Goal: Information Seeking & Learning: Learn about a topic

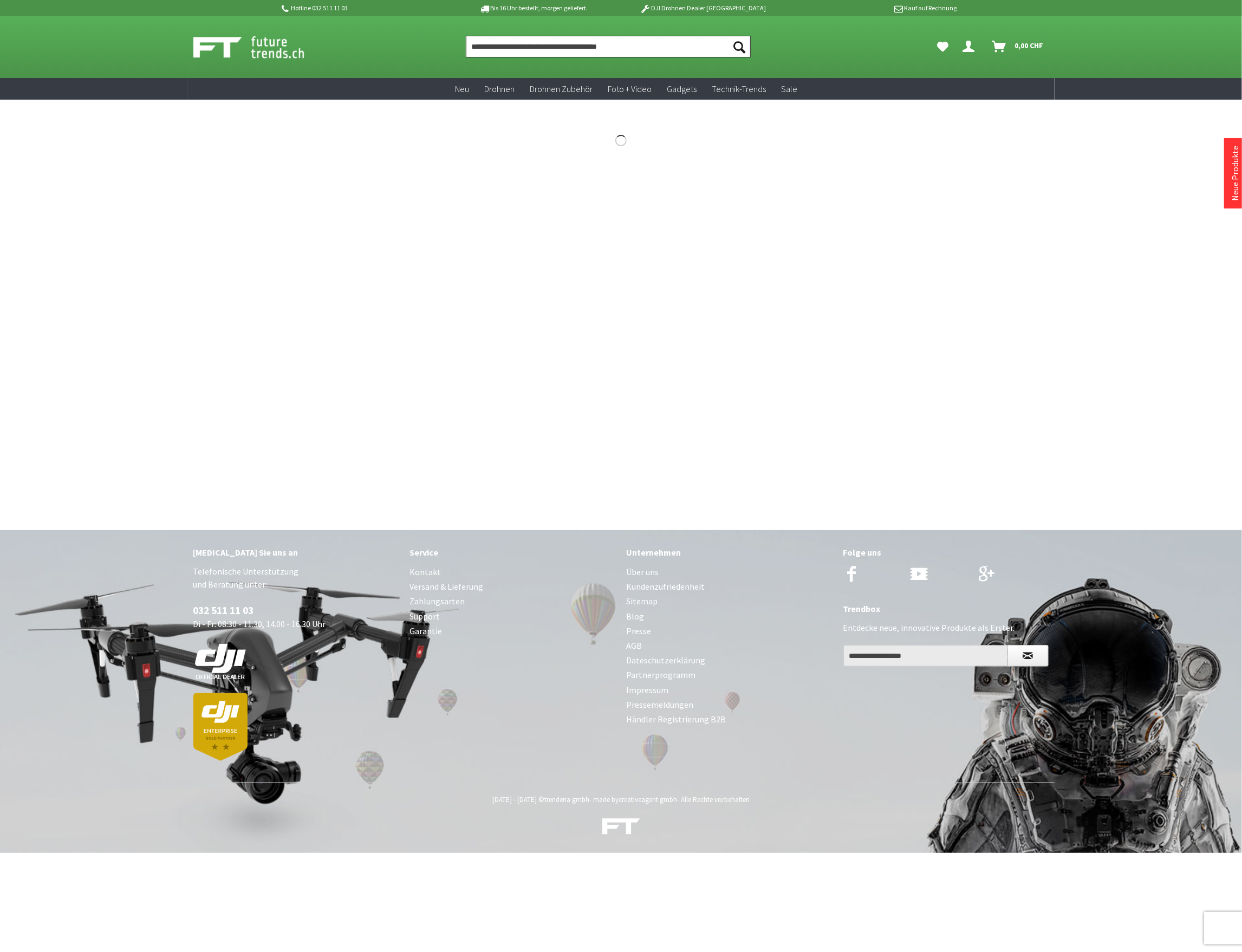
click at [514, 42] on input "Produkt, Marke, Kategorie, EAN, Artikelnummer…" at bounding box center [608, 46] width 285 height 22
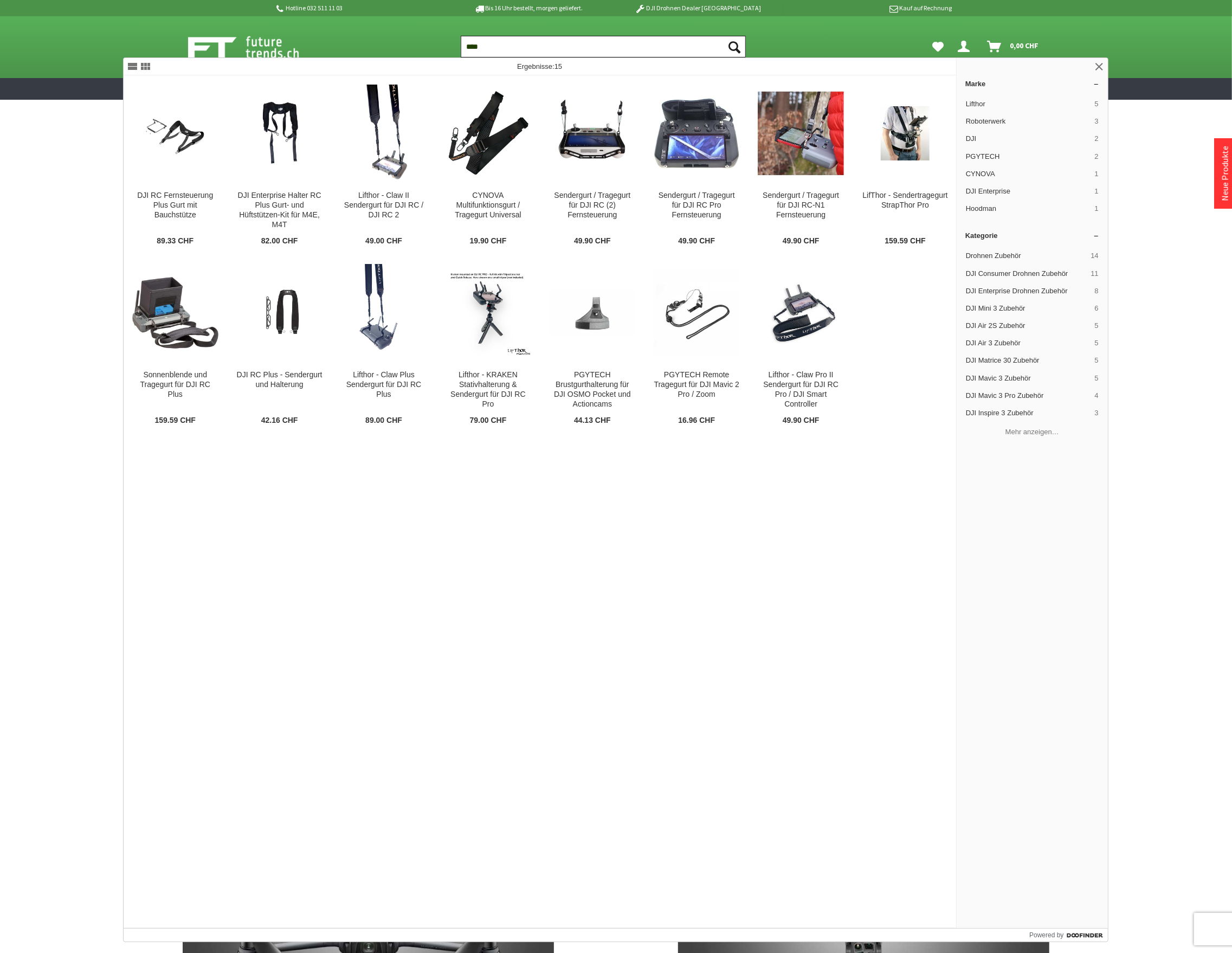
type input "****"
click at [391, 159] on img at bounding box center [384, 133] width 72 height 98
click at [913, 146] on img at bounding box center [905, 133] width 86 height 55
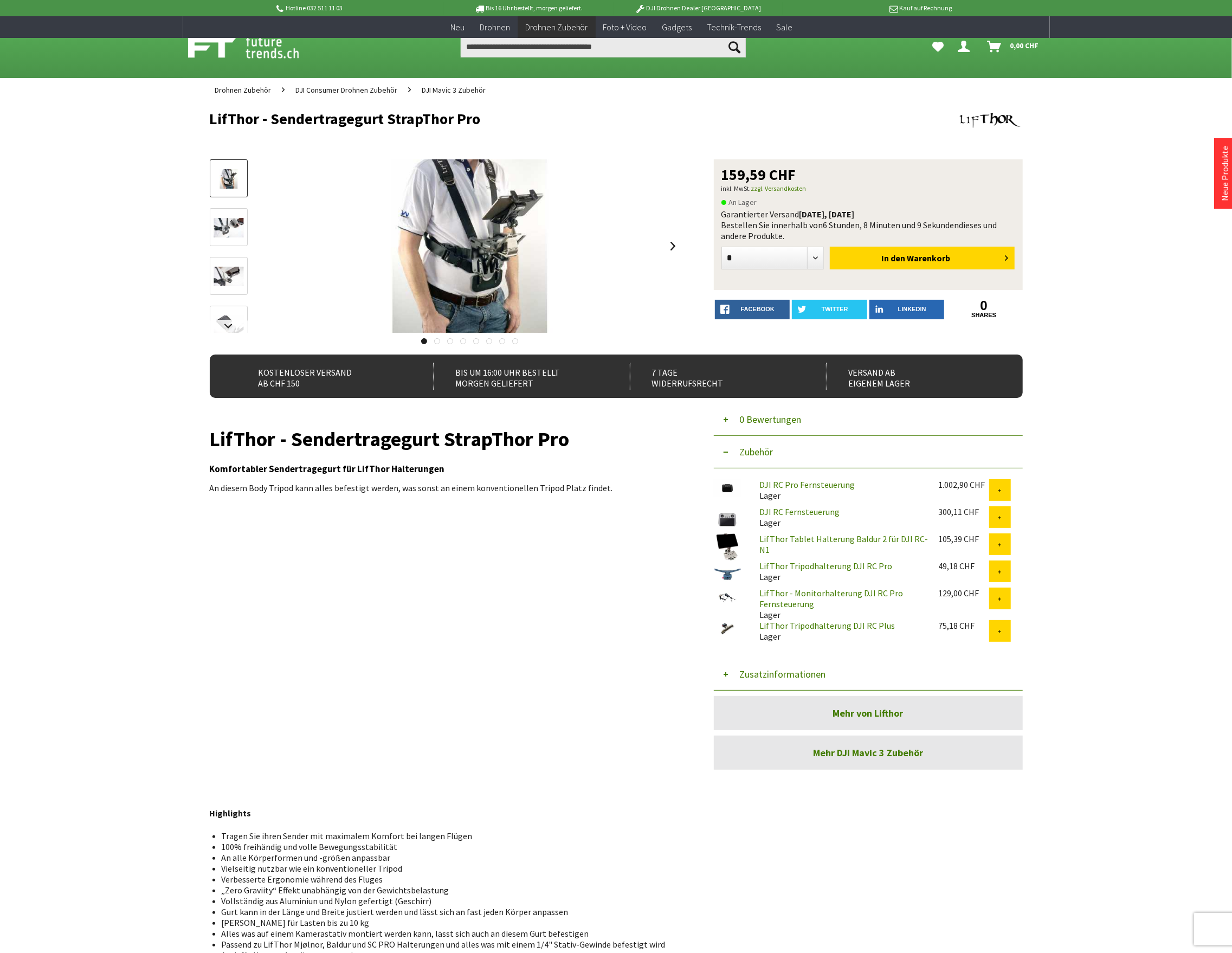
scroll to position [361, 0]
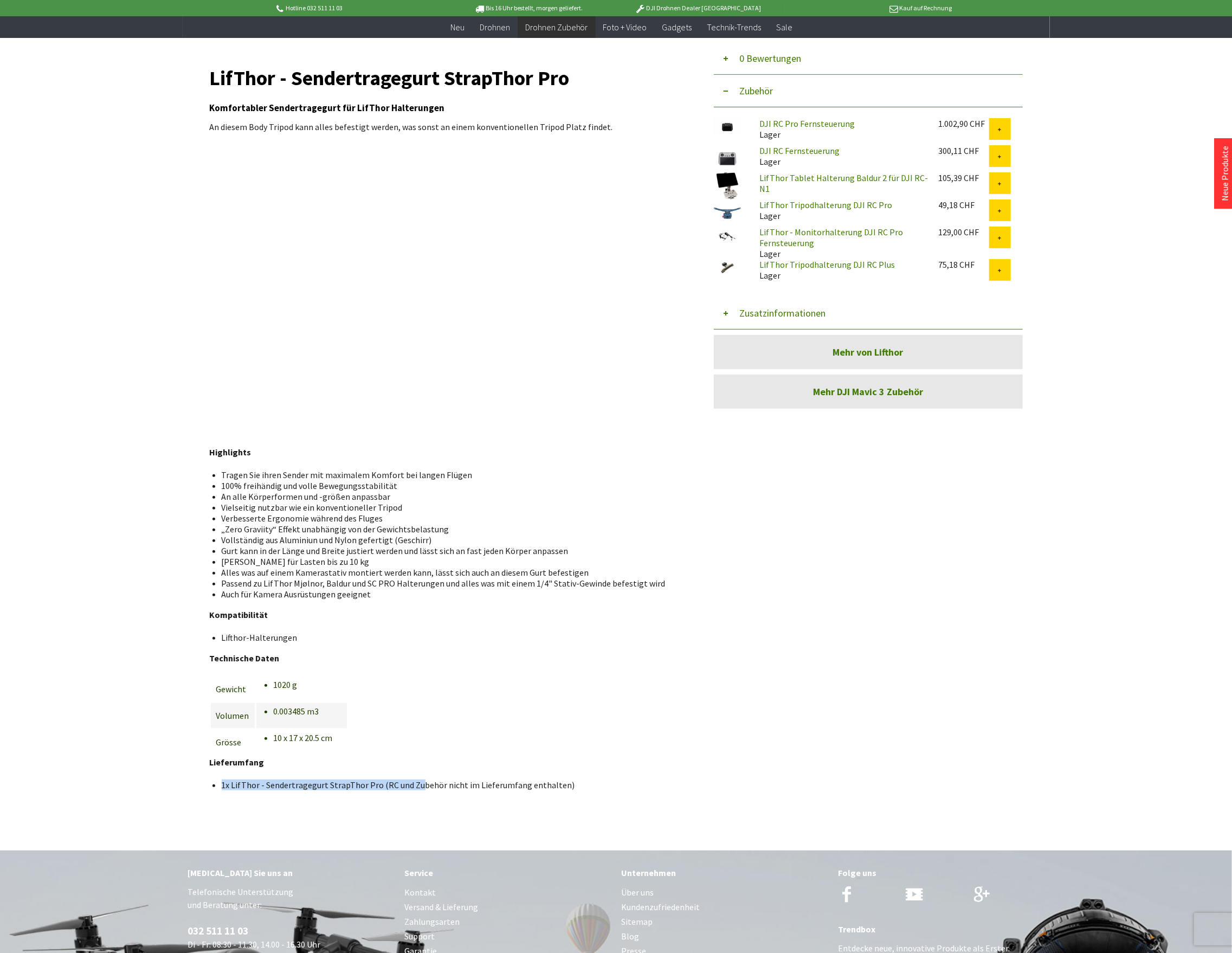
drag, startPoint x: 417, startPoint y: 788, endPoint x: 217, endPoint y: 777, distance: 200.3
click at [217, 777] on div "LifThor - Sendertragegurt StrapThor Pro Komfortabler Sendertragegurt für LifTho…" at bounding box center [445, 430] width 471 height 720
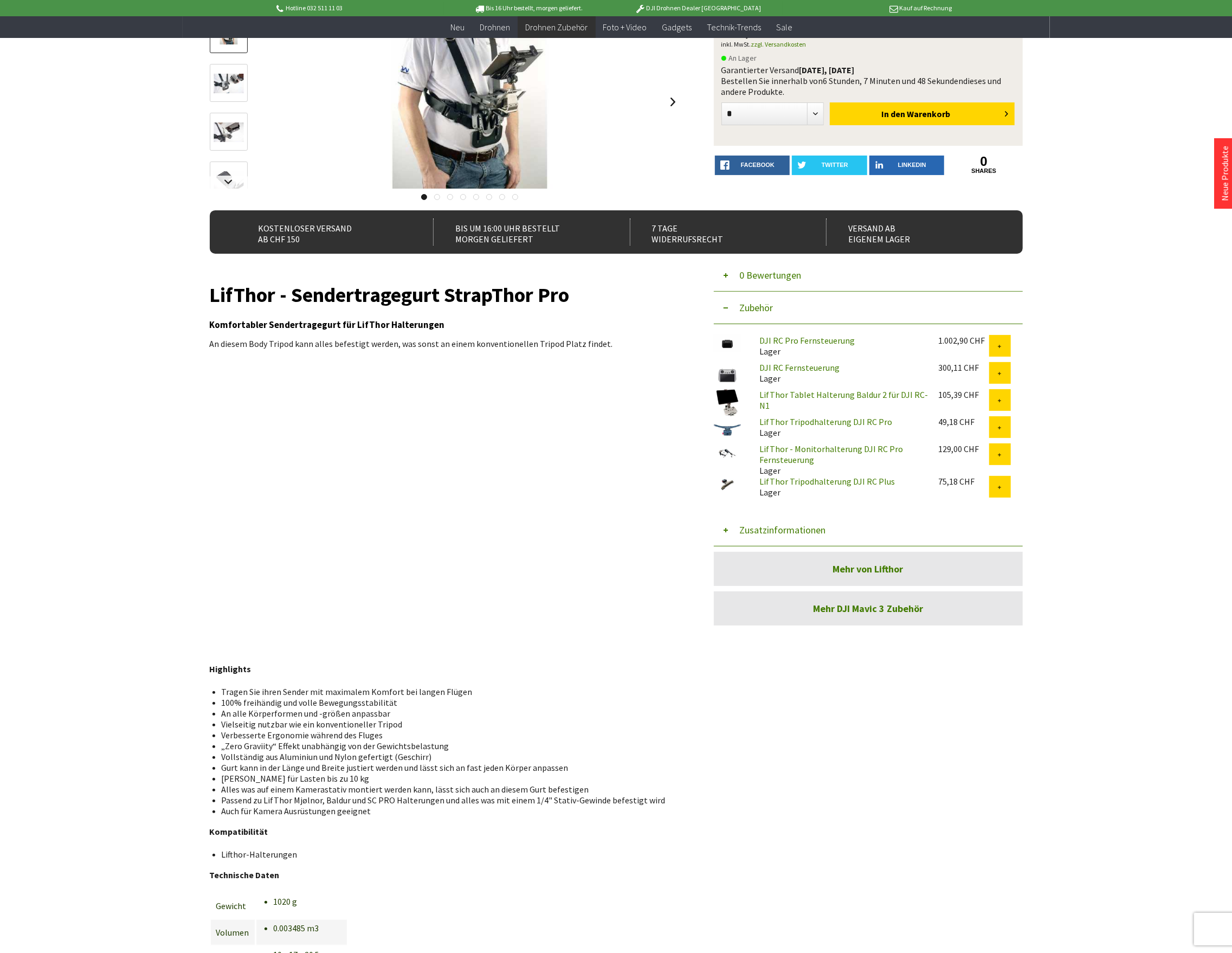
scroll to position [0, 0]
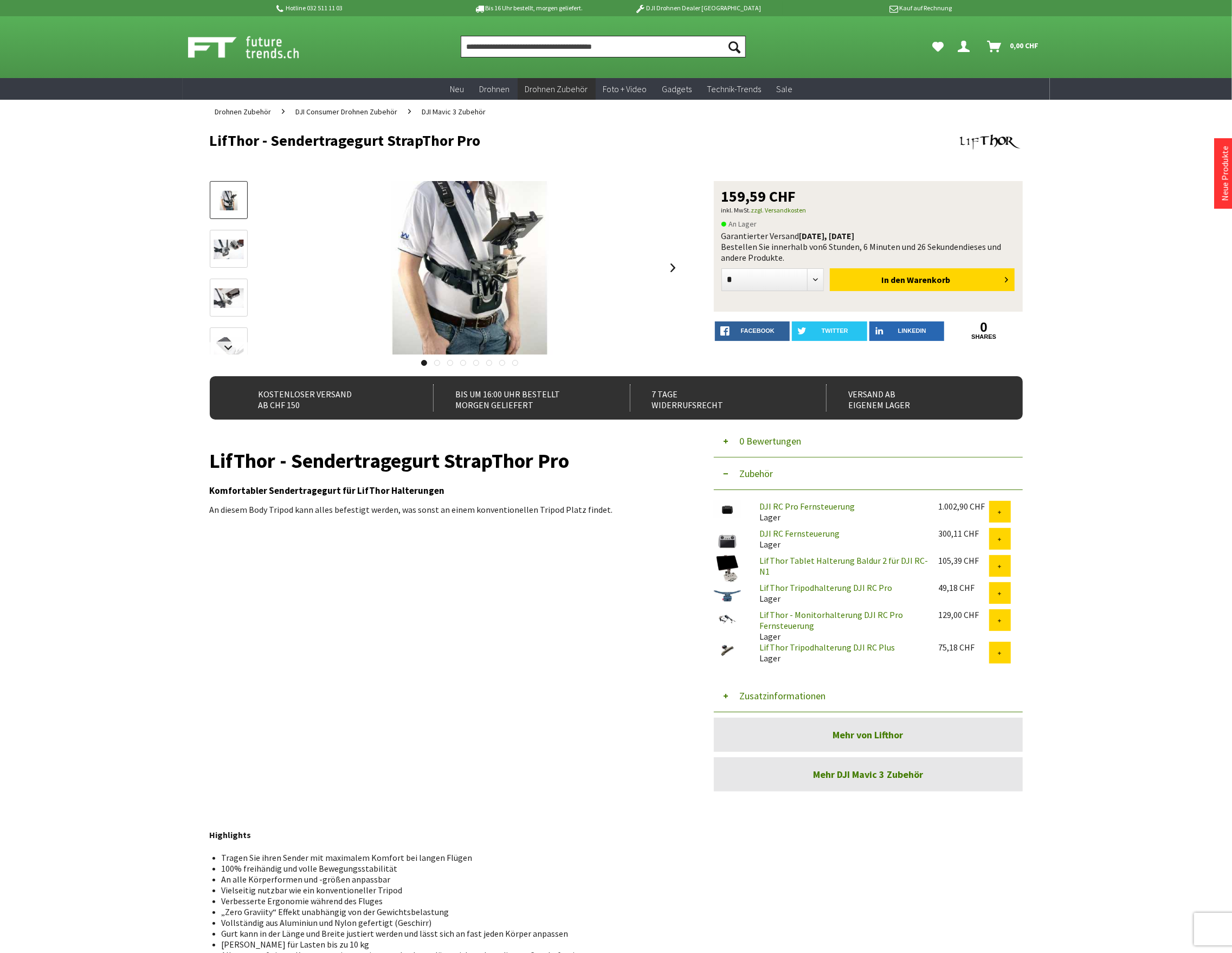
click at [509, 44] on input "Produkt, Marke, Kategorie, EAN, Artikelnummer…" at bounding box center [603, 46] width 285 height 22
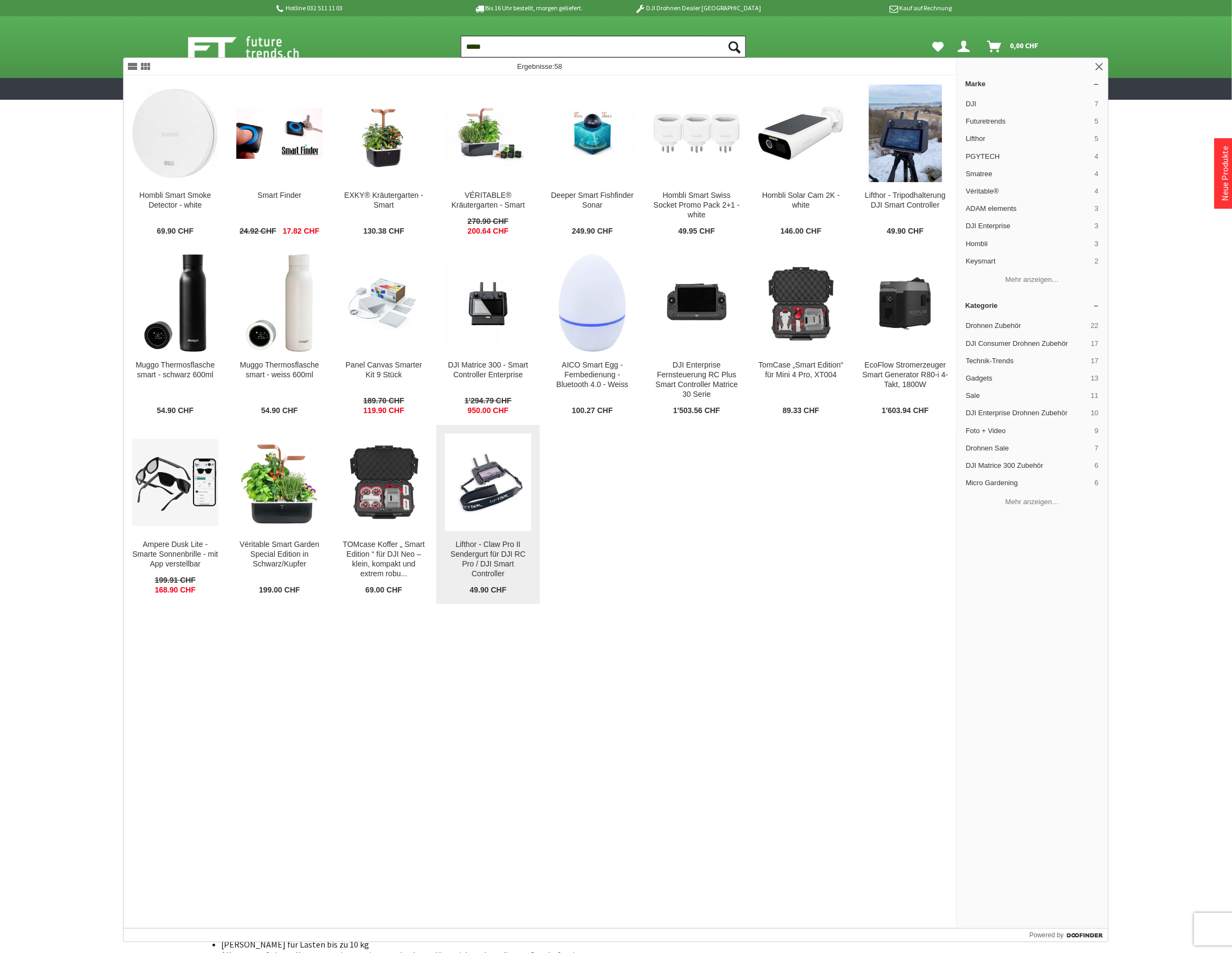
type input "*****"
click at [497, 560] on div "Lifthor - Claw Pro II Sendergurt für DJI RC Pro / DJI Smart Controller" at bounding box center [488, 559] width 86 height 39
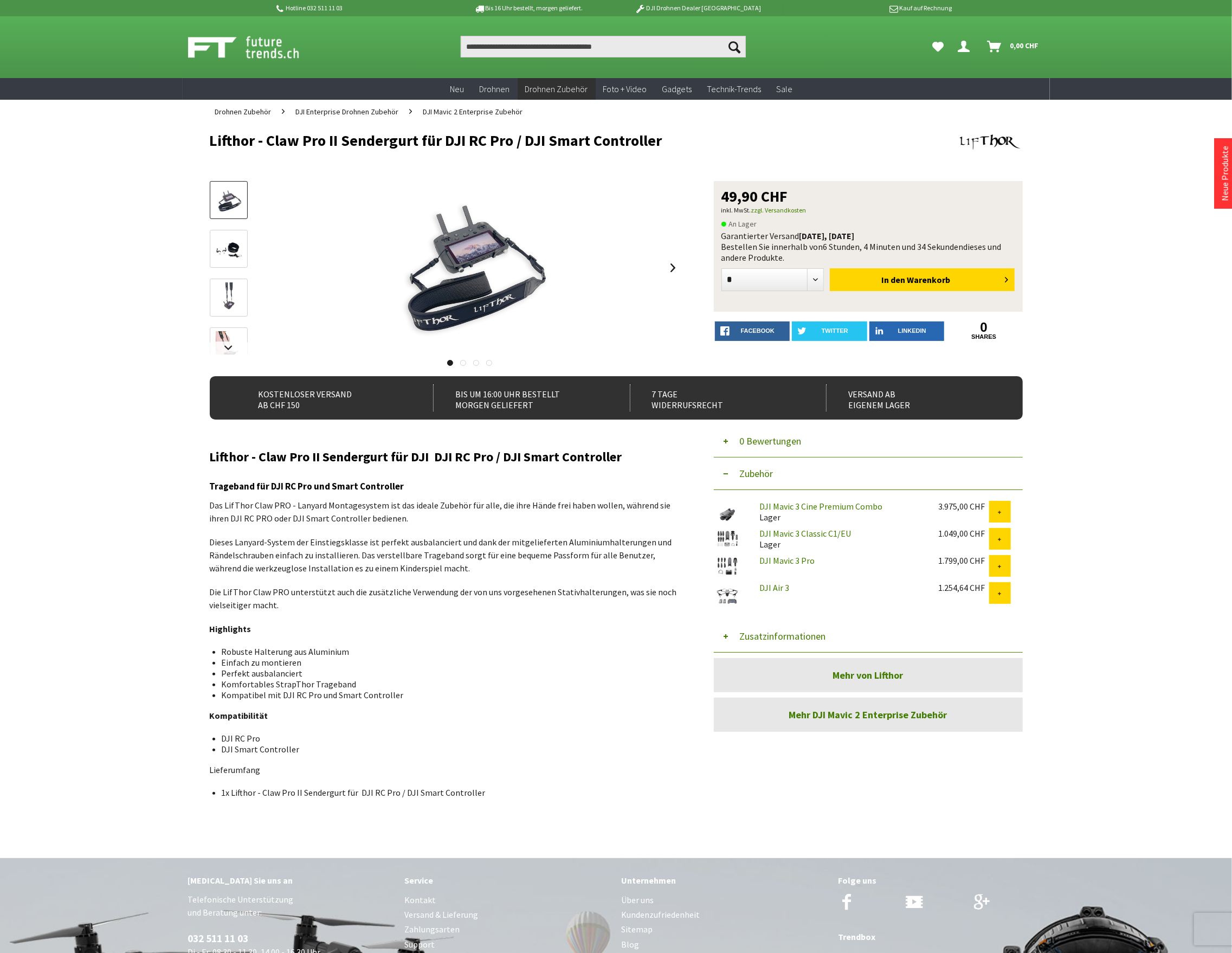
click at [771, 638] on button "Zusatzinformationen" at bounding box center [868, 637] width 309 height 33
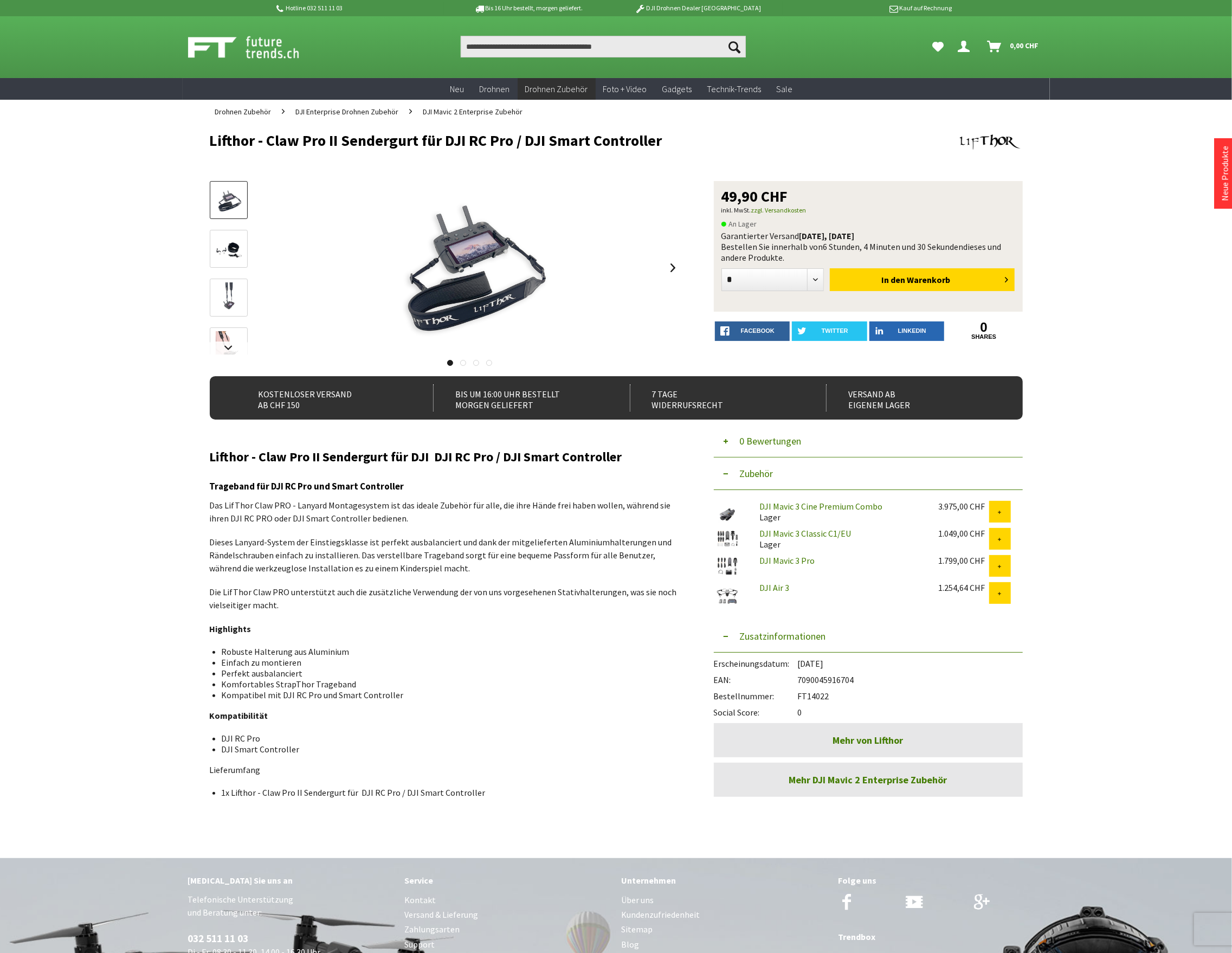
drag, startPoint x: 832, startPoint y: 695, endPoint x: 789, endPoint y: 699, distance: 43.2
click at [789, 699] on div "Bestellnummer: FT14022" at bounding box center [868, 693] width 309 height 16
click at [829, 697] on div "Bestellnummer: FT14022" at bounding box center [868, 693] width 309 height 16
drag, startPoint x: 829, startPoint y: 697, endPoint x: 801, endPoint y: 693, distance: 28.3
click at [801, 693] on div "Bestellnummer: FT14022" at bounding box center [868, 693] width 309 height 16
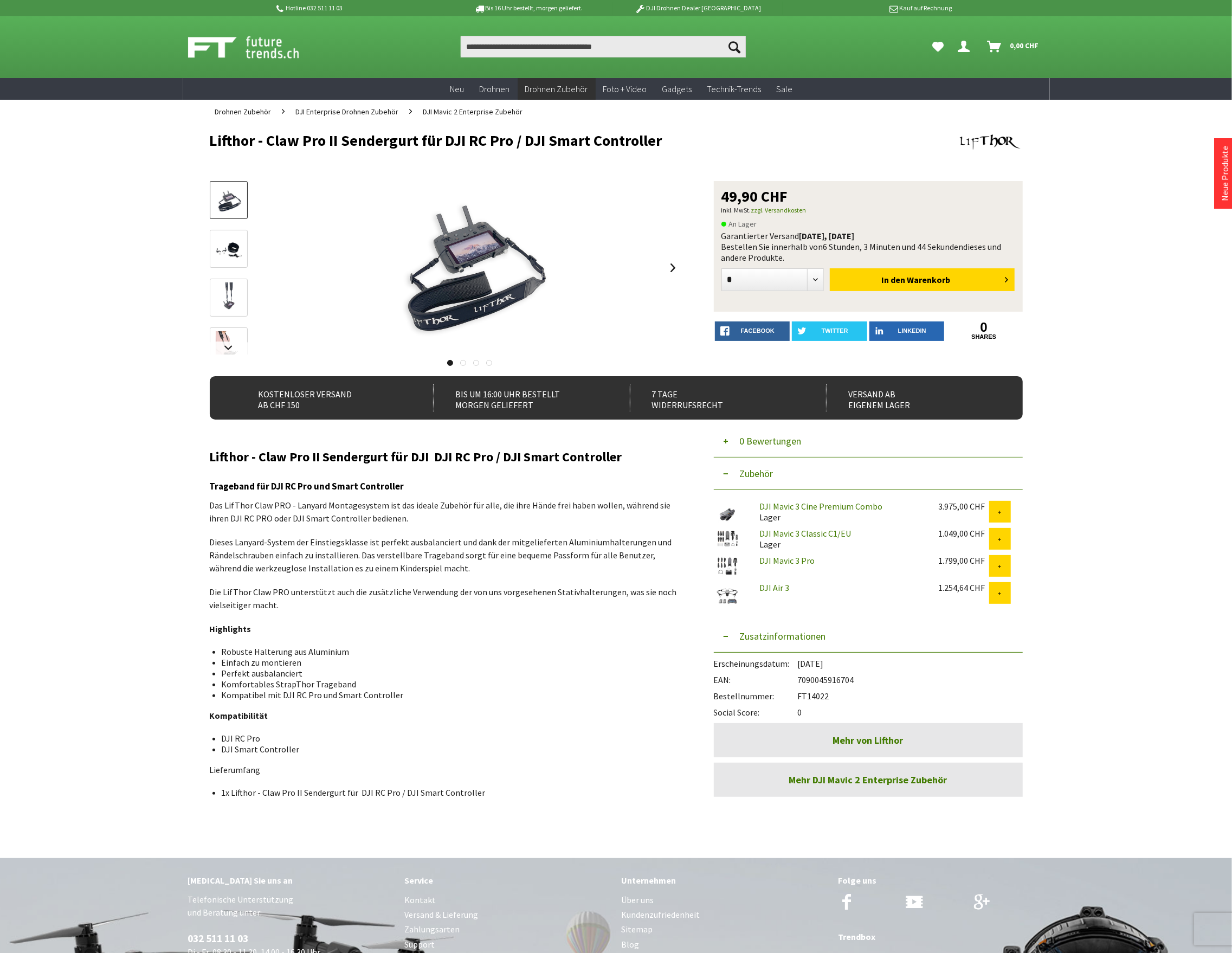
click at [444, 112] on span "DJI Mavic 2 Enterprise Zubehör" at bounding box center [473, 111] width 100 height 10
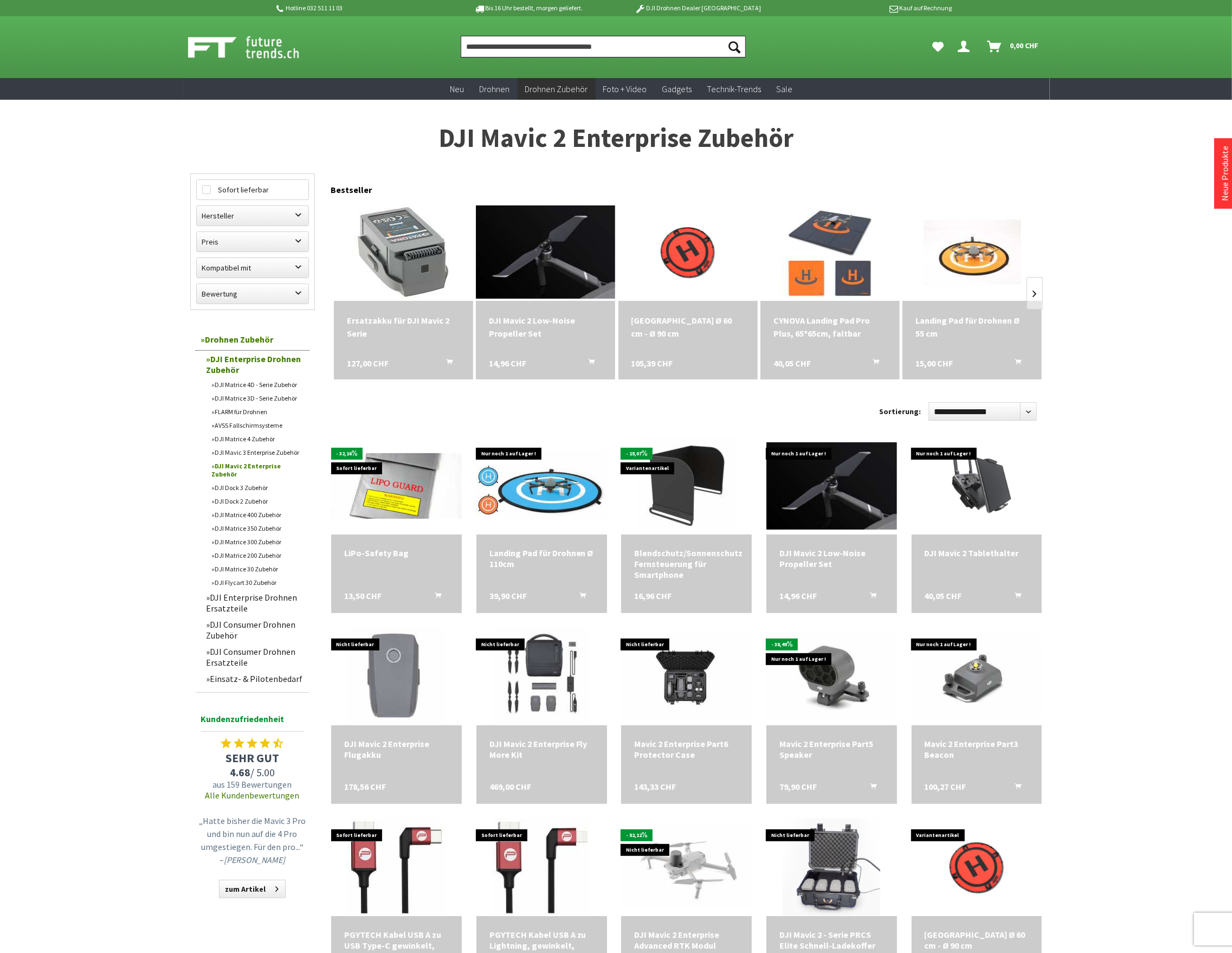
click at [529, 44] on input "Produkt, Marke, Kategorie, EAN, Artikelnummer…" at bounding box center [603, 46] width 285 height 22
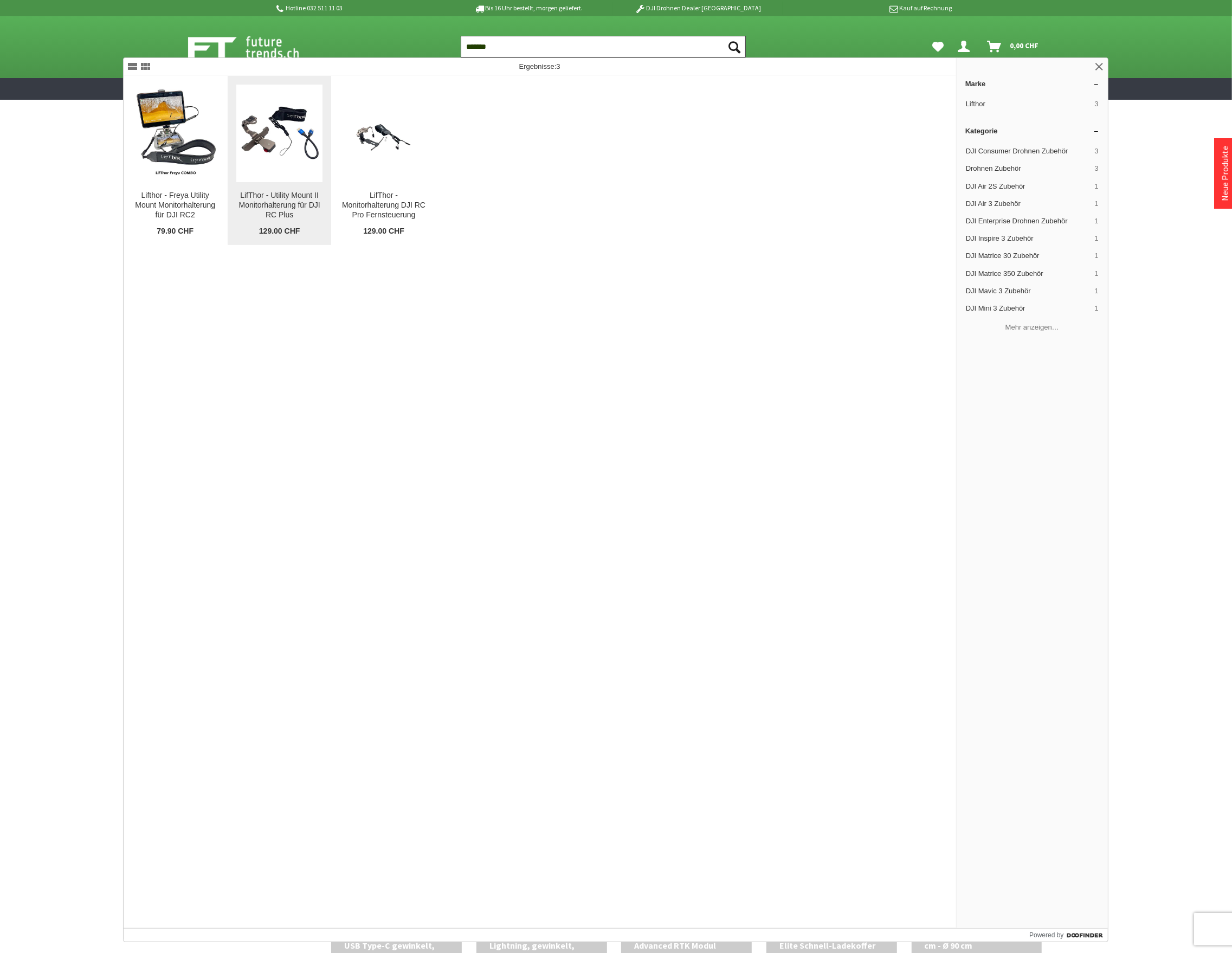
type input "*******"
click at [283, 206] on div "LifThor - Utility Mount II Monitorhalterung für DJI RC Plus" at bounding box center [279, 205] width 86 height 29
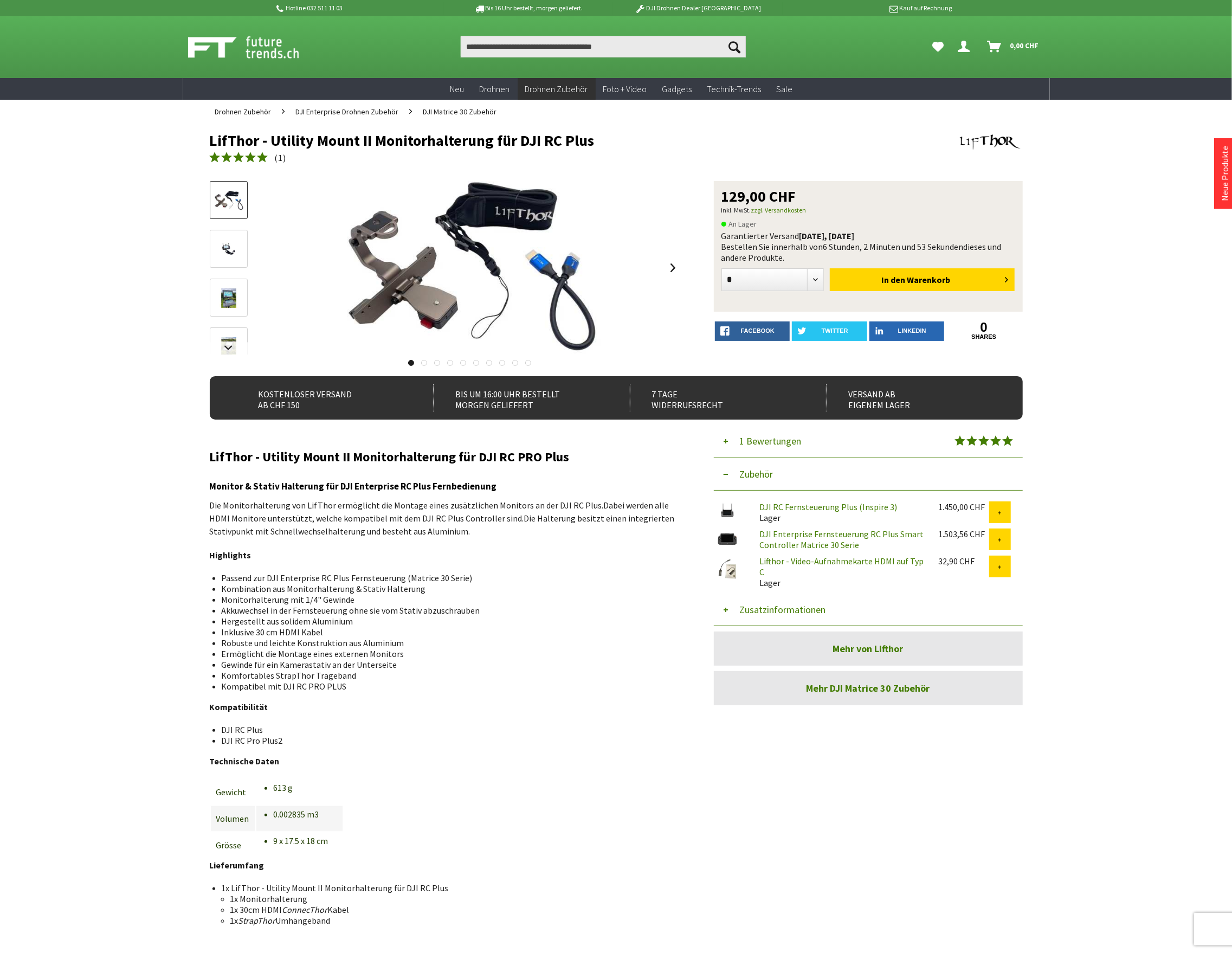
drag, startPoint x: 332, startPoint y: 923, endPoint x: 231, endPoint y: 923, distance: 101.0
click at [231, 923] on li "1x StrapThor Umhängeband" at bounding box center [447, 920] width 434 height 11
copy li "1x StrapThor Umhängeband"
click at [506, 44] on input "Produkt, Marke, Kategorie, EAN, Artikelnummer…" at bounding box center [603, 46] width 285 height 22
paste input "**********"
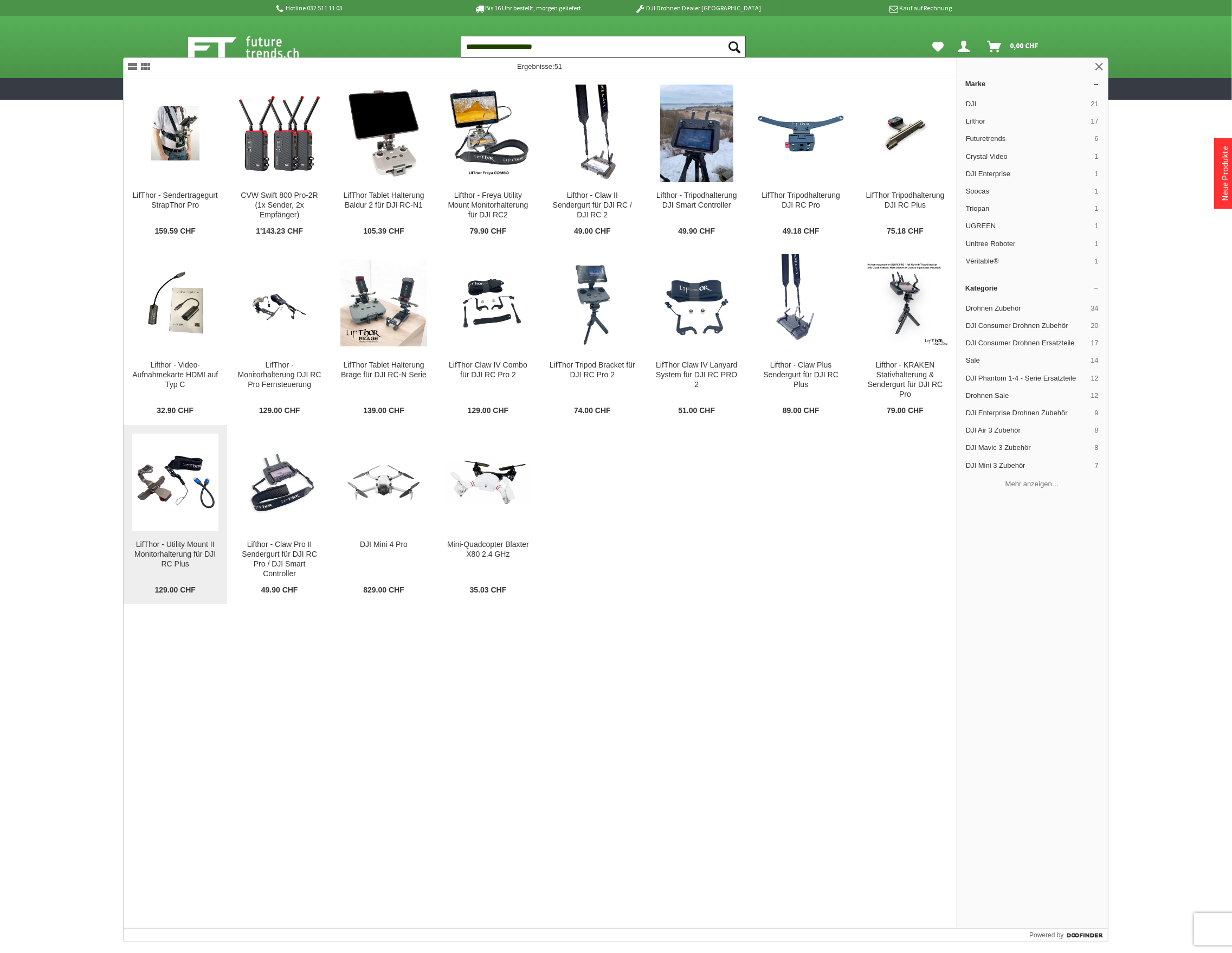
type input "**********"
click at [181, 534] on link "LifThor - Utility Mount II Monitorhalterung für DJI RC Plus Monitorhalterung & …" at bounding box center [176, 515] width 104 height 178
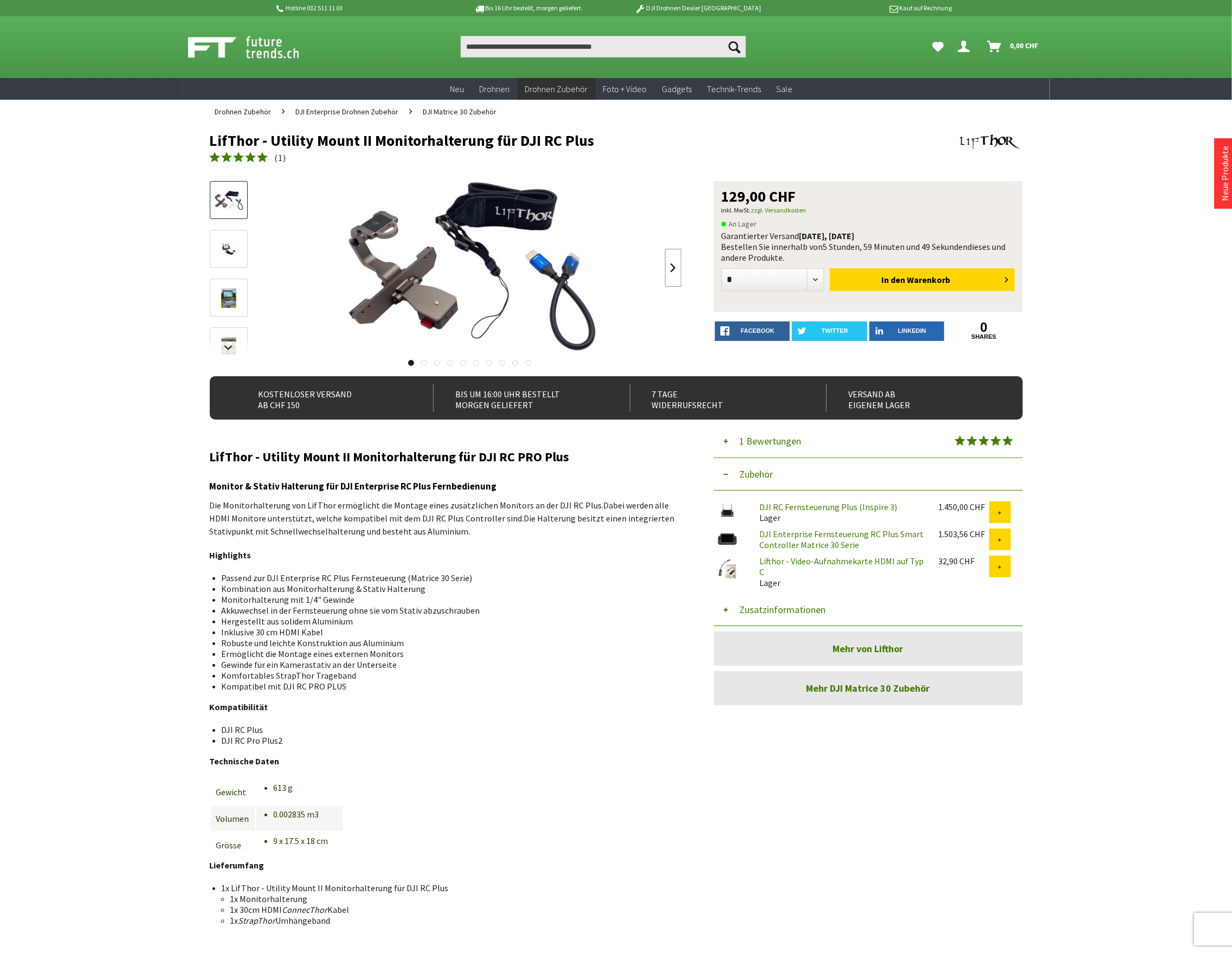
click at [669, 263] on link at bounding box center [673, 268] width 16 height 38
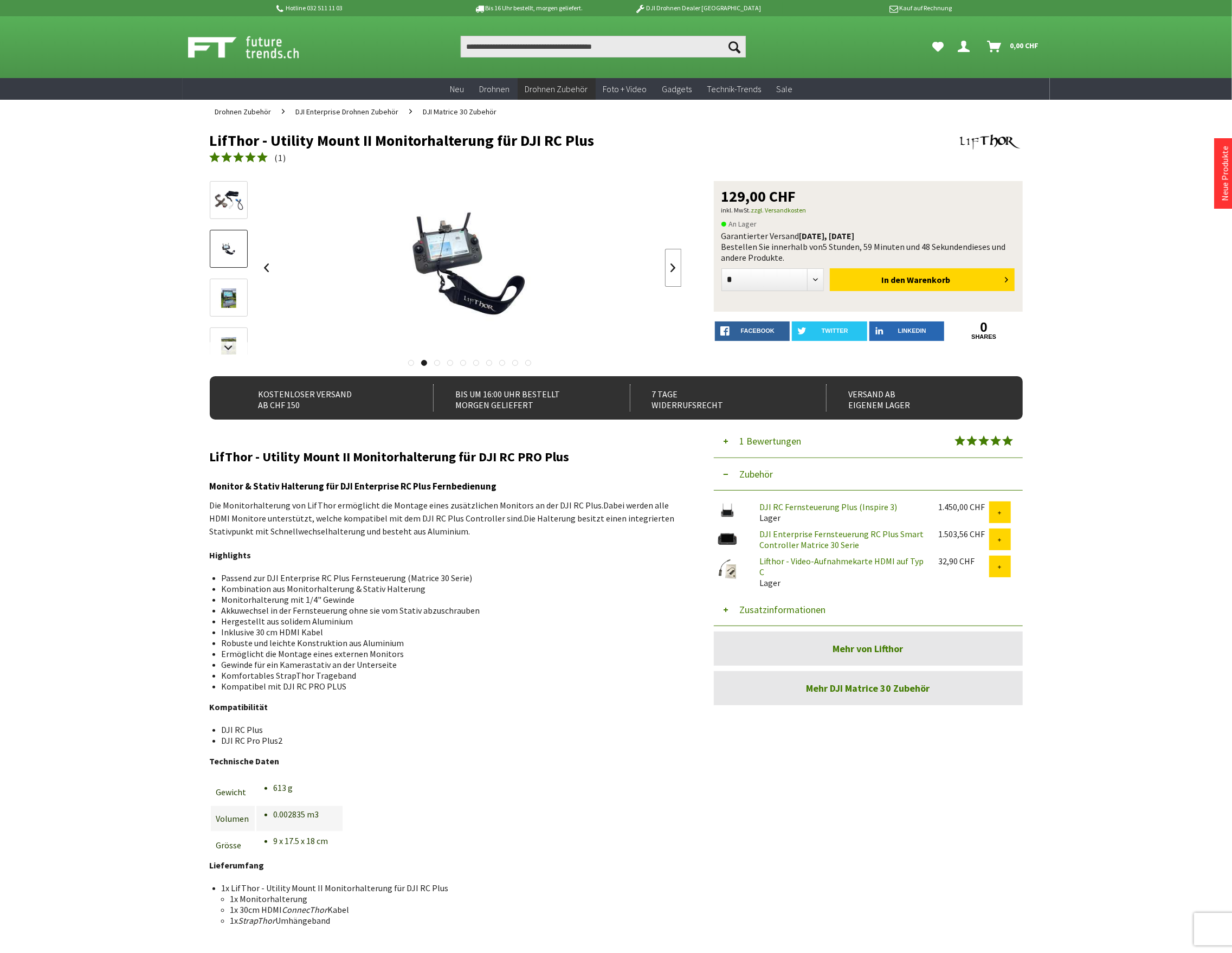
click at [669, 263] on link at bounding box center [673, 268] width 16 height 38
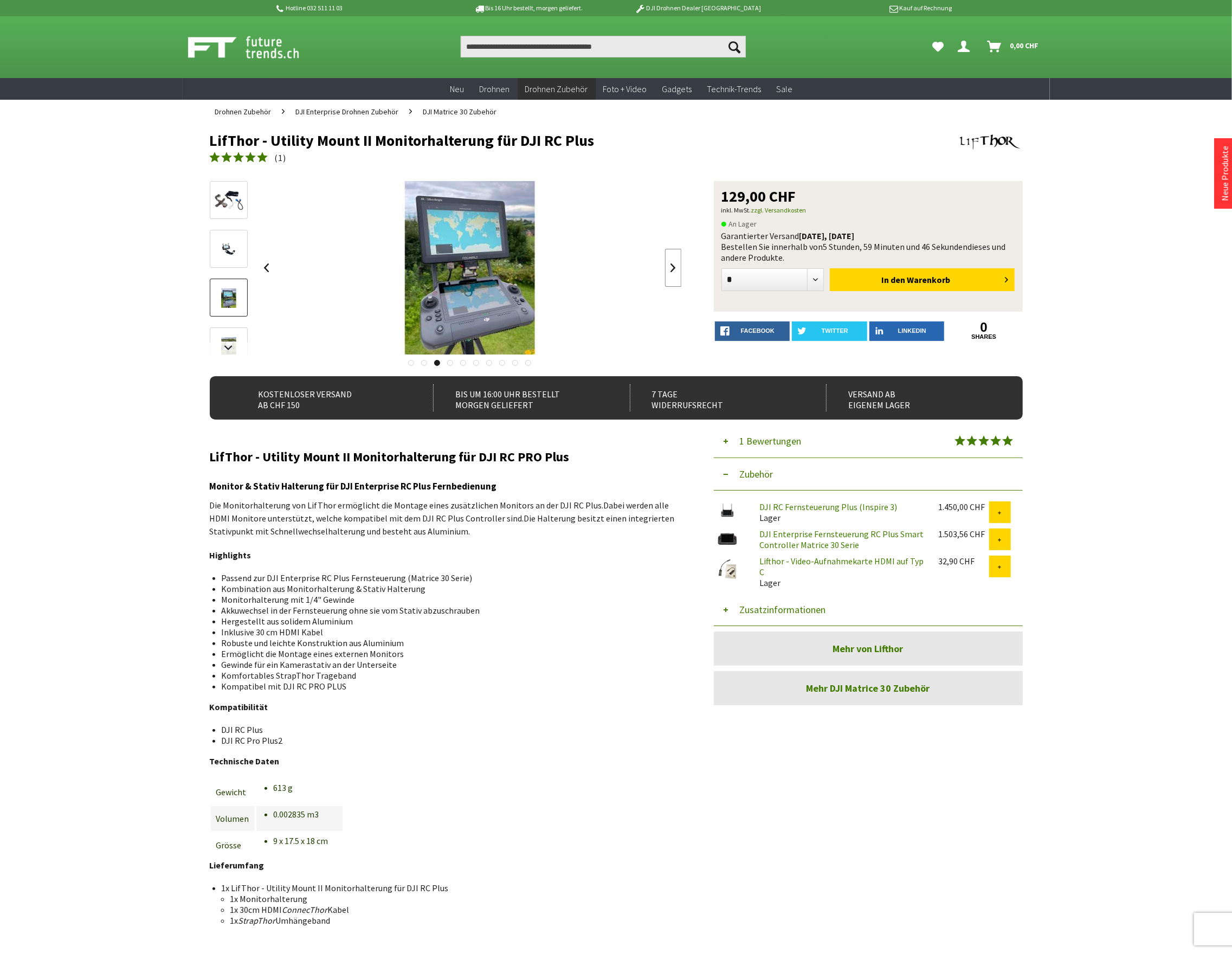
click at [669, 263] on link at bounding box center [673, 268] width 16 height 38
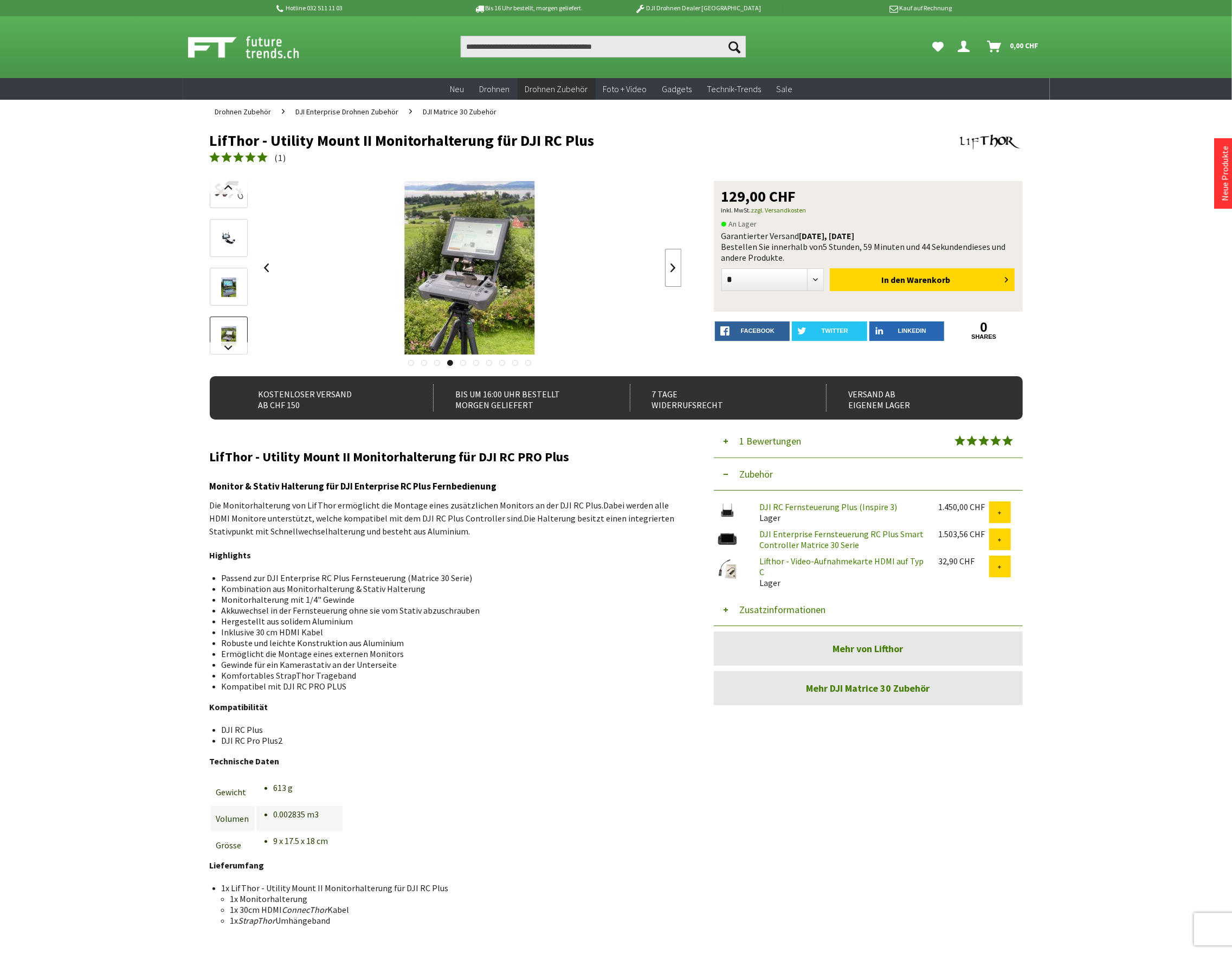
click at [669, 263] on link at bounding box center [673, 268] width 16 height 38
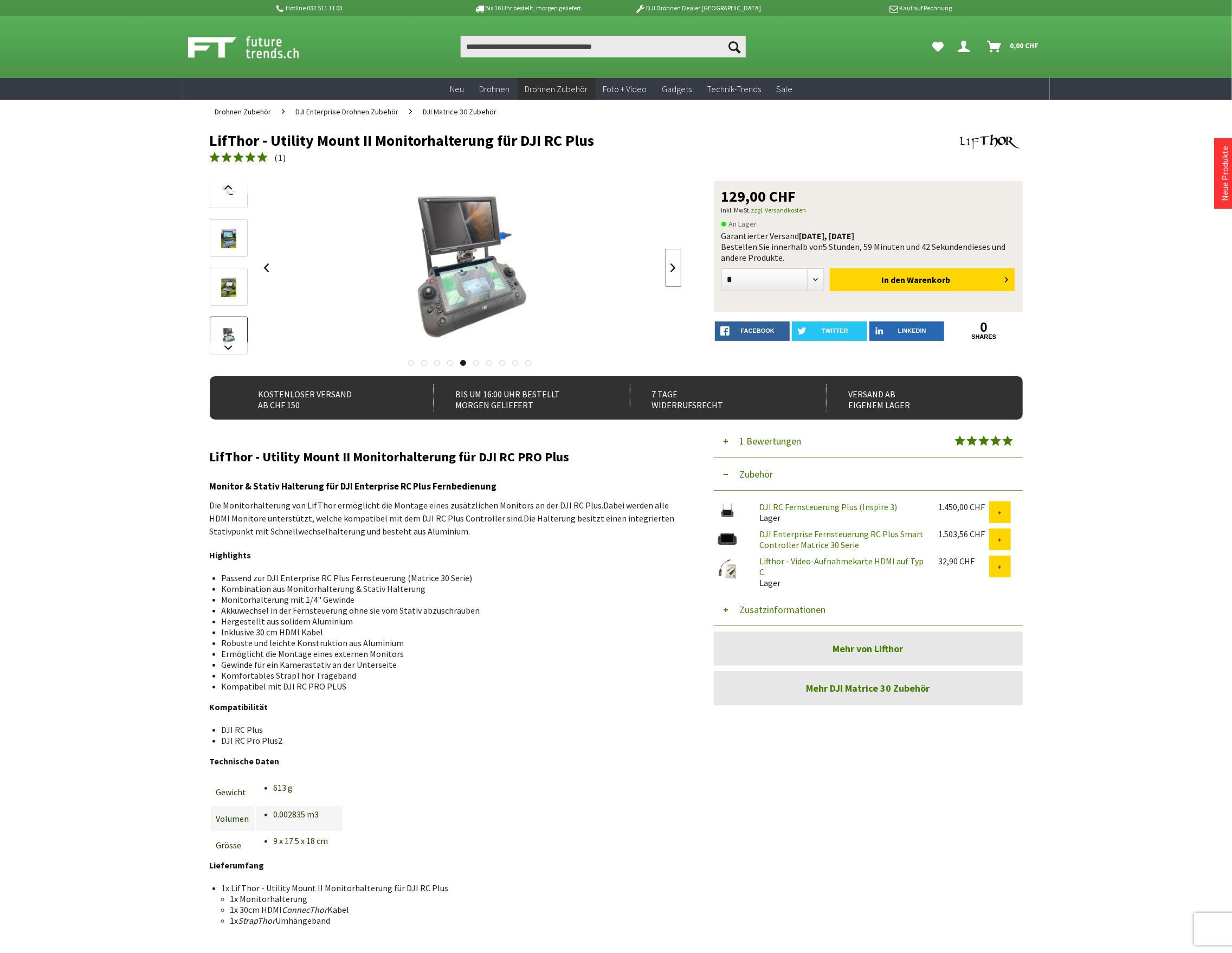
click at [669, 263] on link at bounding box center [673, 268] width 16 height 38
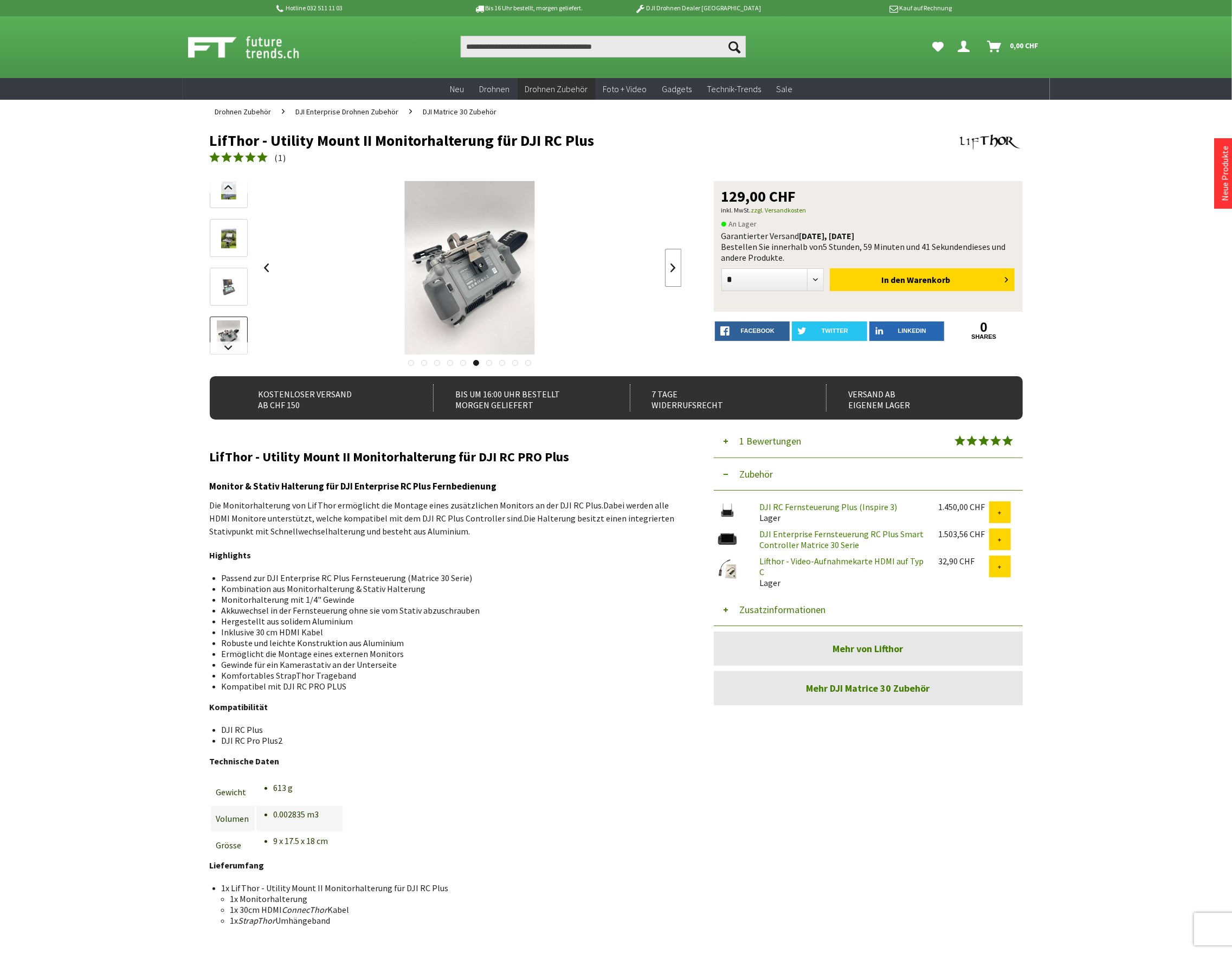
click at [669, 263] on link at bounding box center [673, 268] width 16 height 38
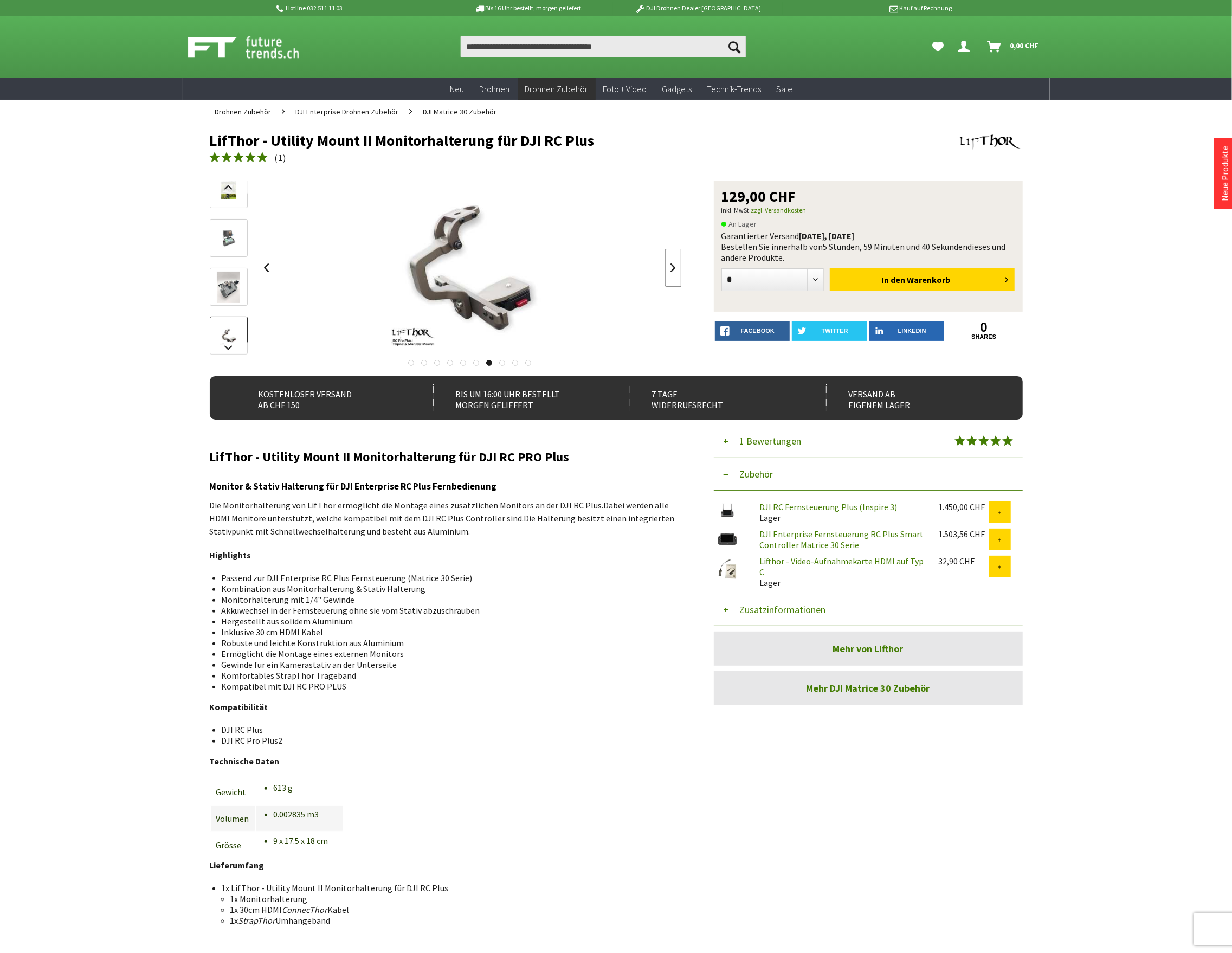
click at [669, 263] on link at bounding box center [673, 268] width 16 height 38
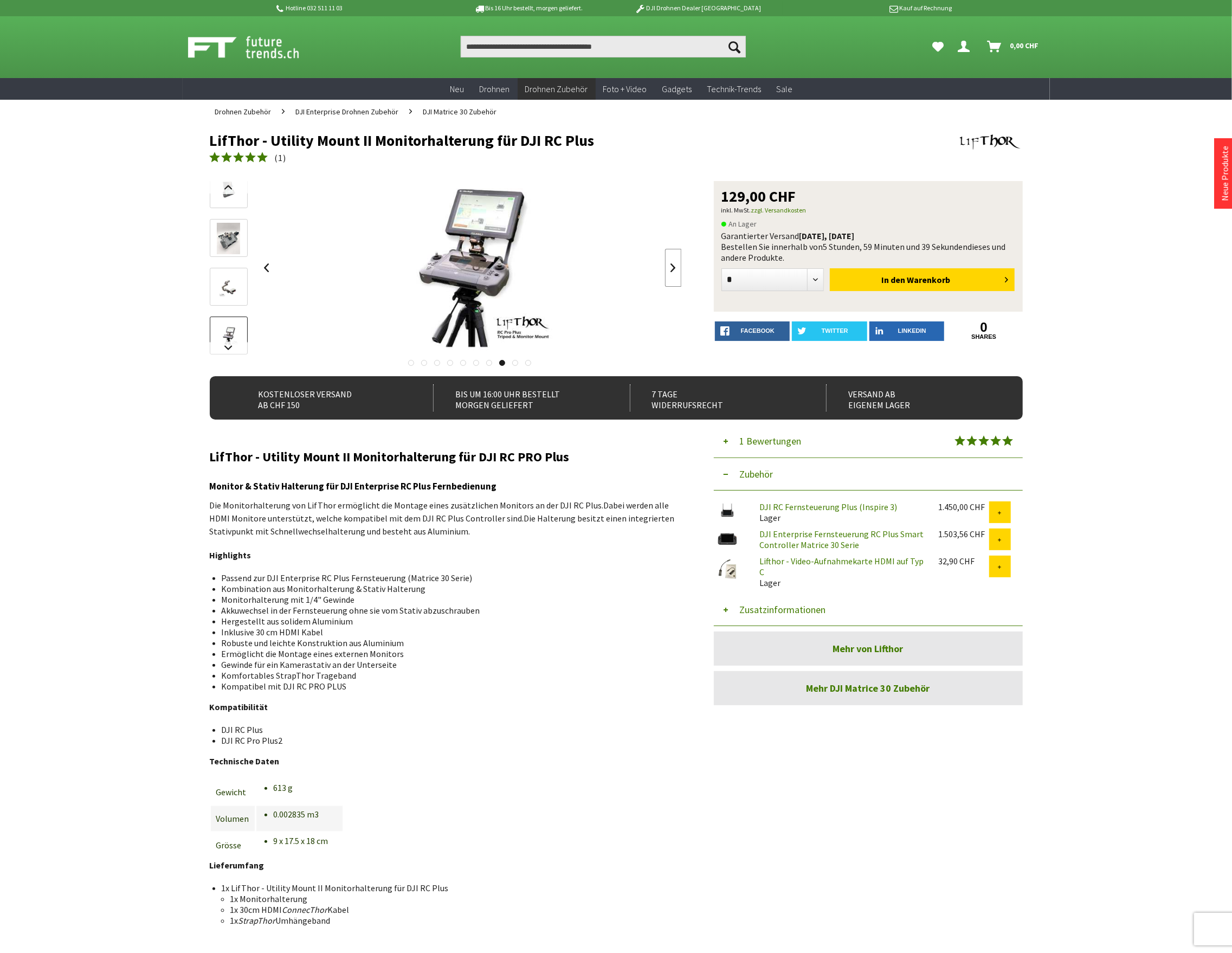
click at [669, 263] on link at bounding box center [673, 268] width 16 height 38
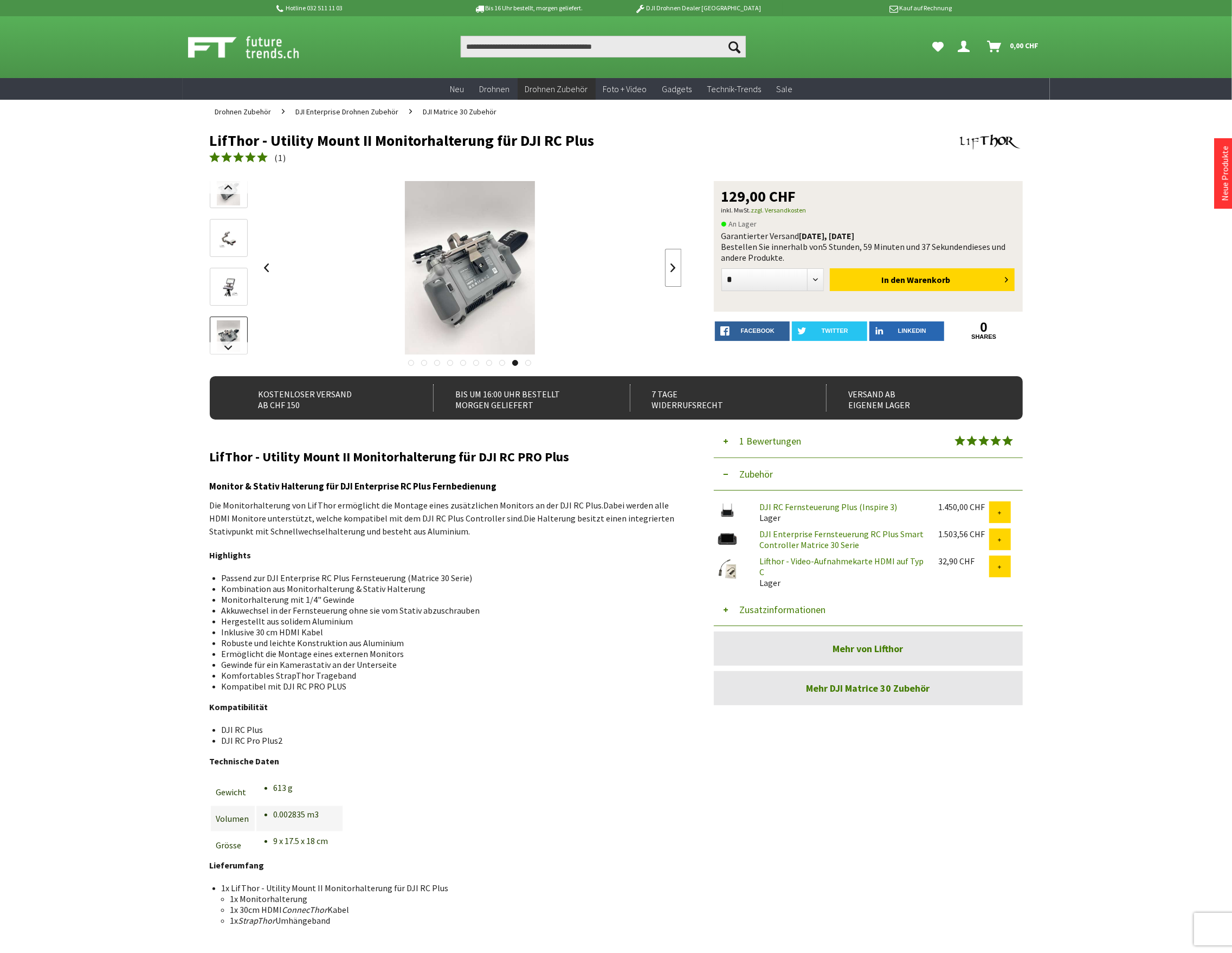
click at [669, 263] on link at bounding box center [673, 268] width 16 height 38
